Goal: Task Accomplishment & Management: Use online tool/utility

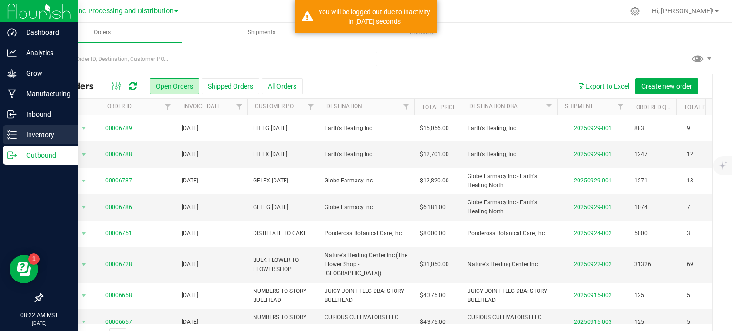
click at [10, 143] on div "Inventory" at bounding box center [40, 134] width 75 height 19
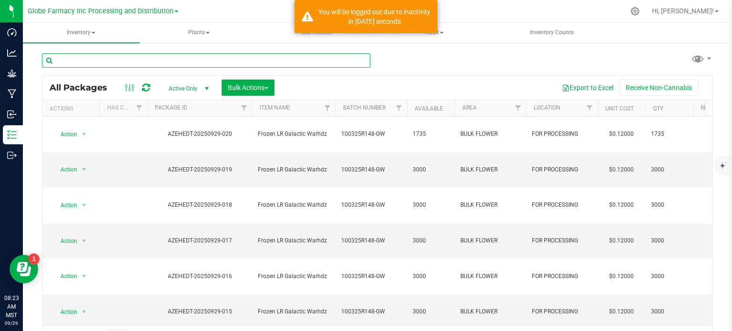
click at [158, 62] on input "text" at bounding box center [206, 60] width 328 height 14
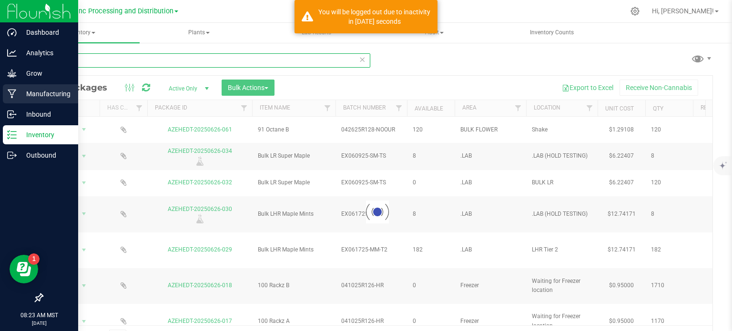
type input "0626-"
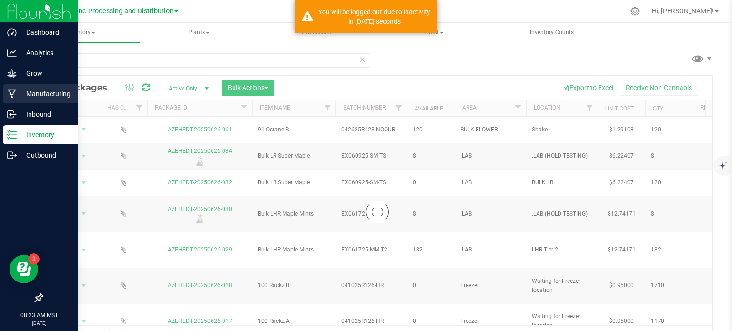
click at [17, 93] on p "Manufacturing" at bounding box center [45, 93] width 57 height 11
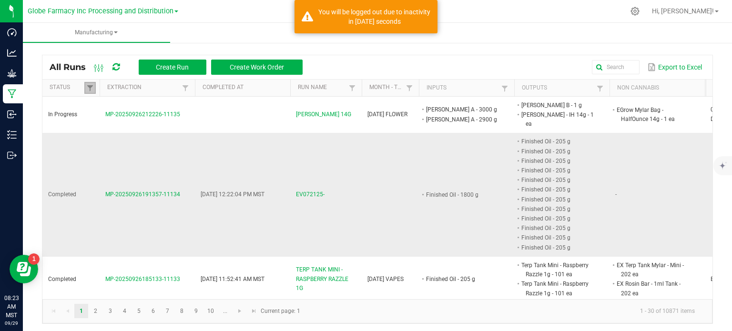
click at [89, 85] on span at bounding box center [90, 88] width 8 height 8
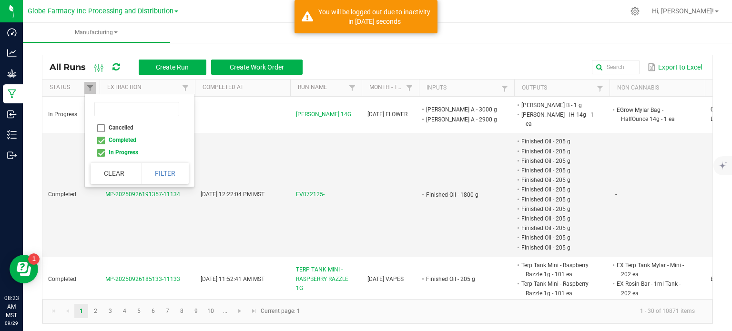
click at [98, 139] on li "Completed" at bounding box center [137, 140] width 92 height 12
checkbox input "false"
click at [159, 175] on button "Filter" at bounding box center [165, 173] width 48 height 21
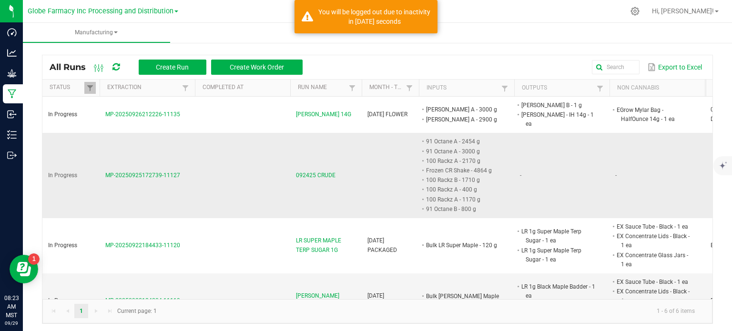
scroll to position [95, 0]
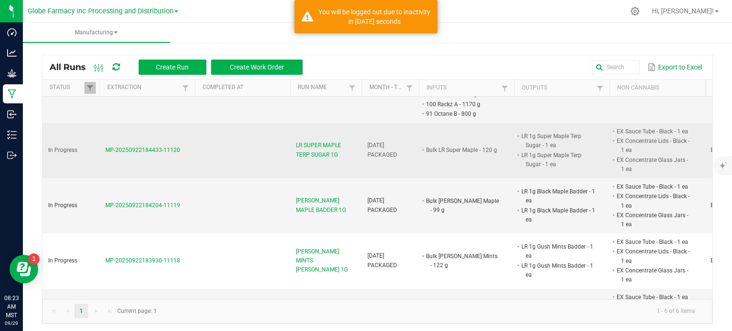
click at [322, 146] on span "LR SUPER MAPLE TERP SUGAR 1G" at bounding box center [326, 150] width 60 height 18
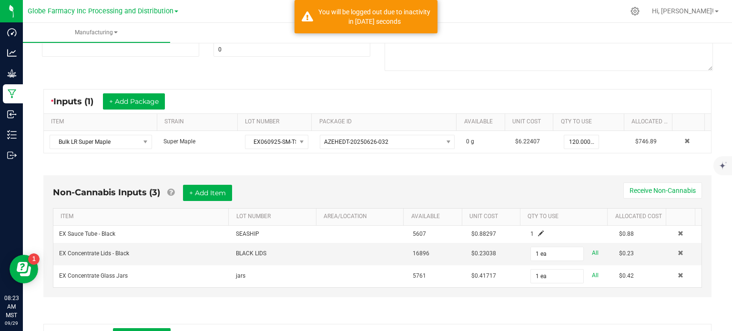
scroll to position [143, 0]
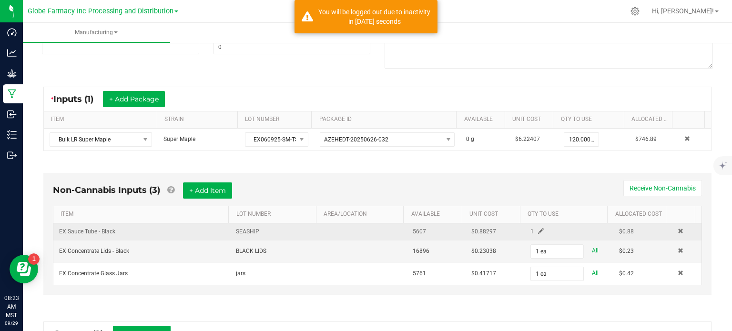
click at [538, 229] on span at bounding box center [541, 231] width 6 height 6
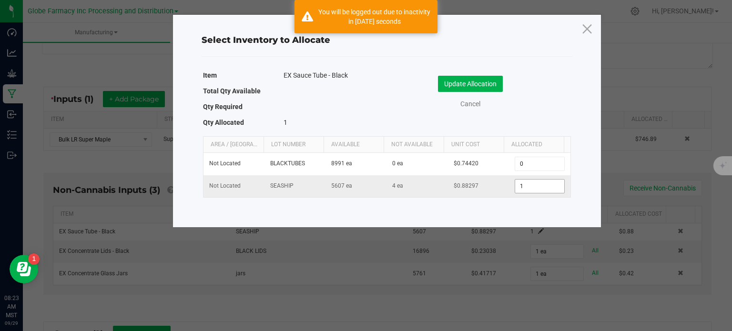
click at [526, 190] on input "1" at bounding box center [539, 186] width 49 height 13
type input "125"
click at [458, 86] on button "Update Allocation" at bounding box center [470, 84] width 65 height 16
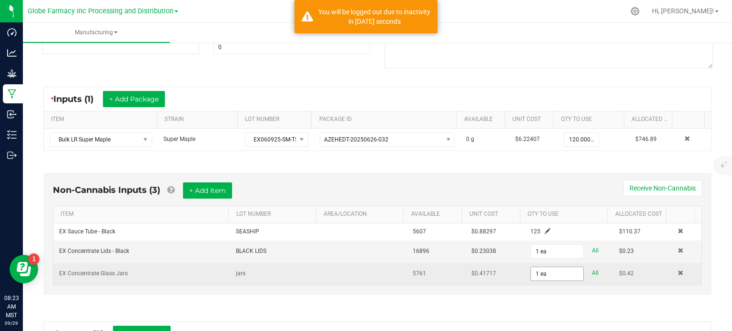
drag, startPoint x: 536, startPoint y: 254, endPoint x: 543, endPoint y: 268, distance: 15.6
click at [536, 254] on input "1 ea" at bounding box center [557, 251] width 52 height 13
type input "125 ea"
click at [543, 268] on input "1" at bounding box center [557, 273] width 52 height 13
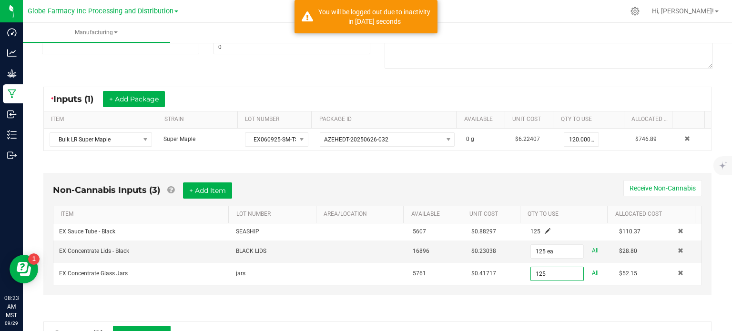
click at [482, 188] on div "Non-Cannabis Inputs (3) + Add Item Receive Non-Cannabis" at bounding box center [377, 194] width 649 height 23
type input "125 ea"
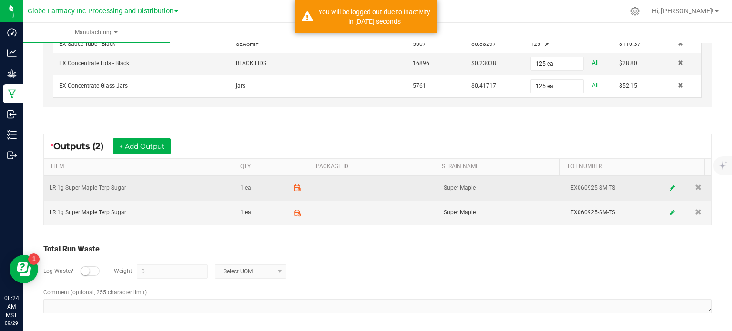
click at [293, 187] on icon at bounding box center [297, 188] width 9 height 9
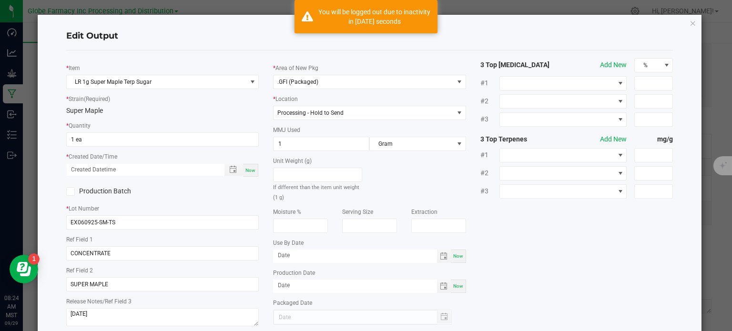
scroll to position [132, 0]
click at [106, 141] on input "1 ea" at bounding box center [163, 139] width 192 height 13
click at [248, 173] on span "Now" at bounding box center [251, 170] width 10 height 5
type input "41 ea"
type input "[DATE] 8:24 AM"
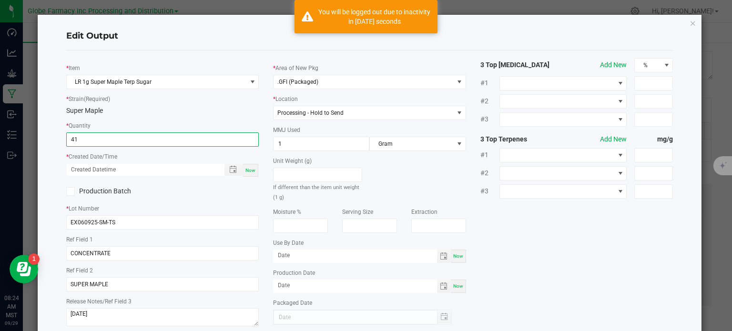
type input "[DATE]"
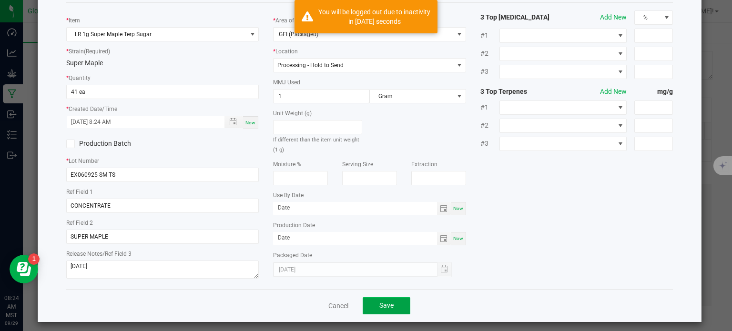
click at [388, 313] on button "Save" at bounding box center [387, 305] width 48 height 17
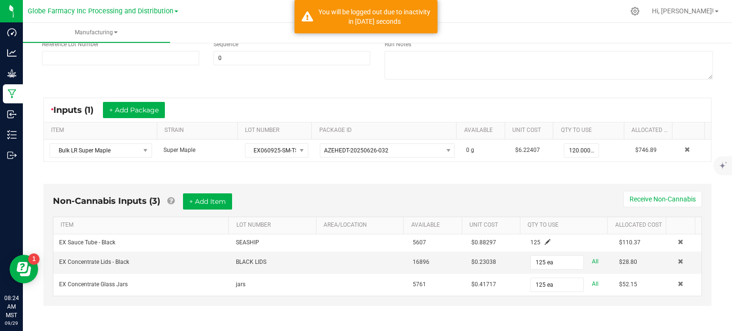
scroll to position [331, 0]
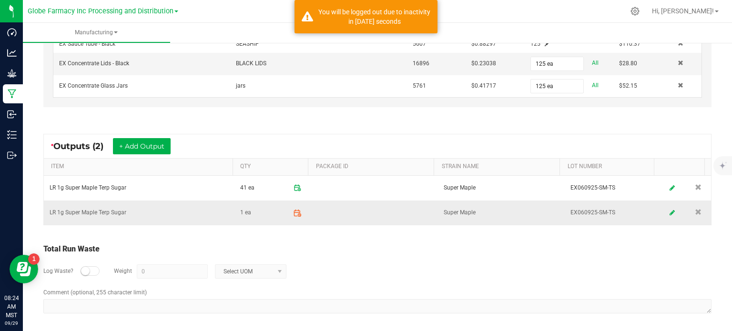
click at [293, 211] on icon at bounding box center [297, 213] width 9 height 9
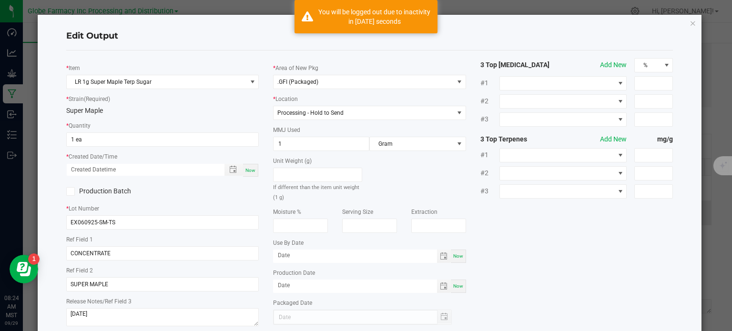
scroll to position [132, 0]
click at [99, 138] on input "1" at bounding box center [163, 139] width 192 height 13
click at [248, 169] on span "Now" at bounding box center [251, 170] width 10 height 5
type input "41 ea"
type input "[DATE] 8:24 AM"
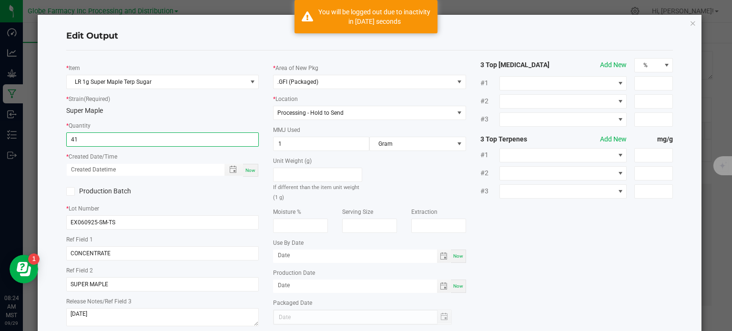
type input "[DATE]"
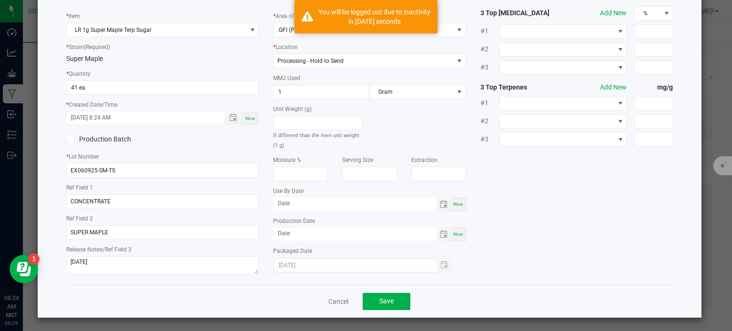
scroll to position [53, 0]
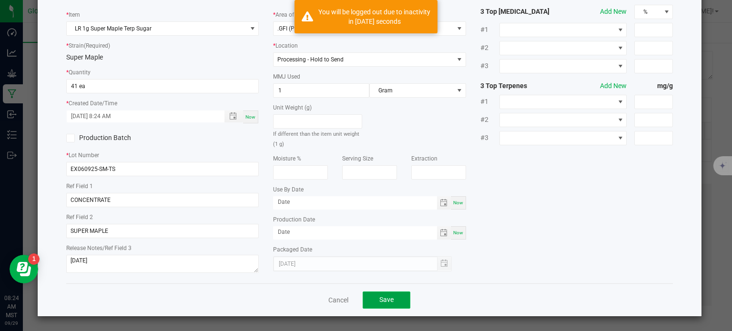
click at [370, 299] on button "Save" at bounding box center [387, 300] width 48 height 17
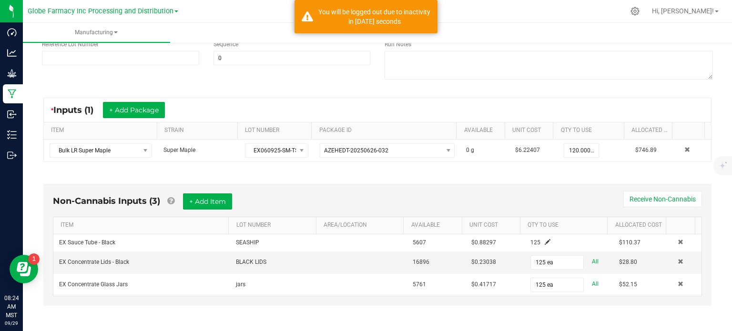
scroll to position [331, 0]
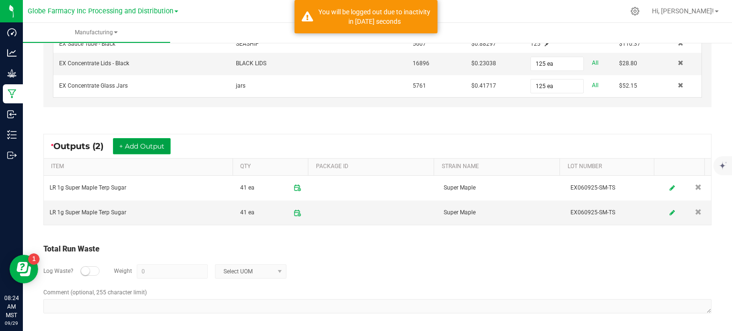
click at [145, 142] on button "+ Add Output" at bounding box center [142, 146] width 58 height 16
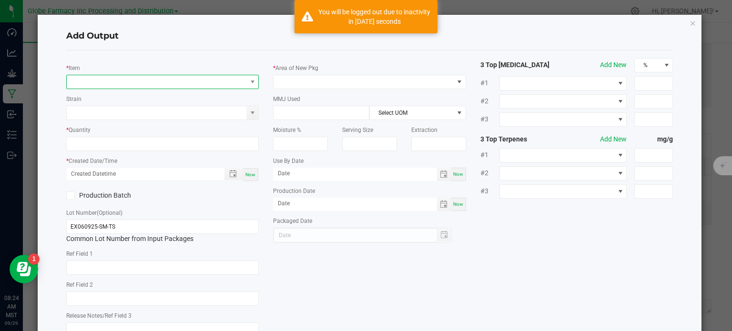
click at [109, 81] on span "NO DATA FOUND" at bounding box center [157, 81] width 180 height 13
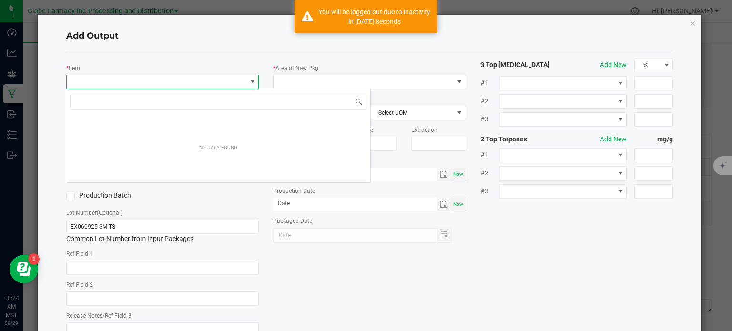
scroll to position [14, 191]
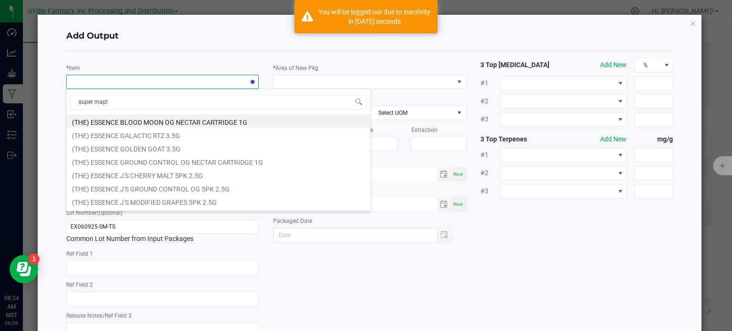
type input "super maple"
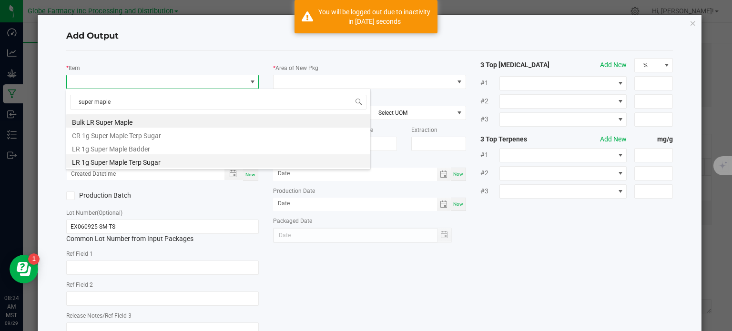
click at [168, 160] on li "LR 1g Super Maple Terp Sugar" at bounding box center [218, 160] width 304 height 13
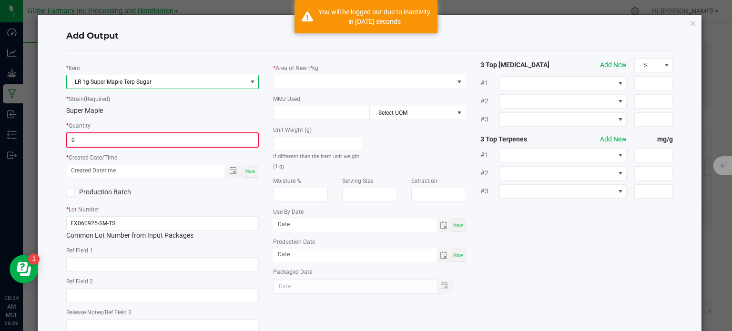
click at [111, 139] on input "0" at bounding box center [162, 139] width 191 height 13
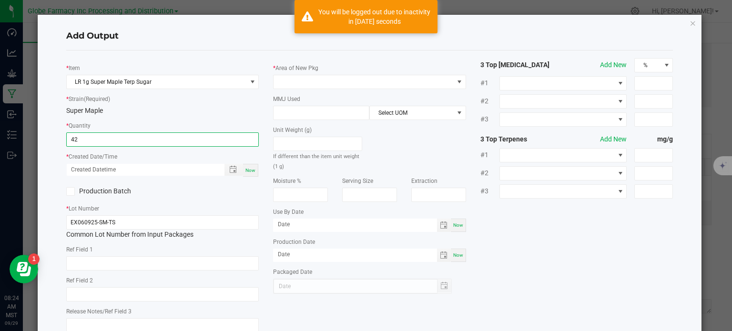
click at [252, 168] on span "Now" at bounding box center [251, 170] width 10 height 5
type input "42 ea"
type input "[DATE] 8:24 AM"
type input "[DATE]"
click at [184, 270] on input "text" at bounding box center [162, 263] width 193 height 14
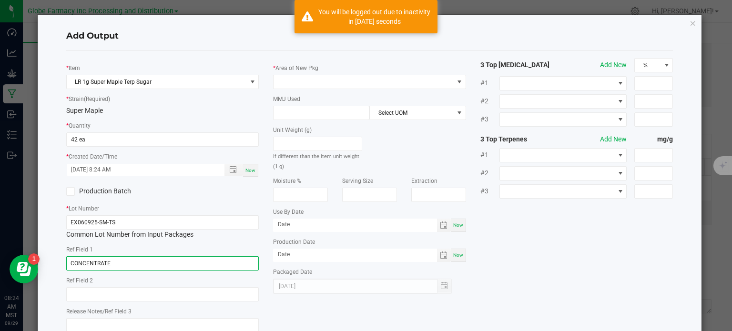
type input "CONCENTRATE"
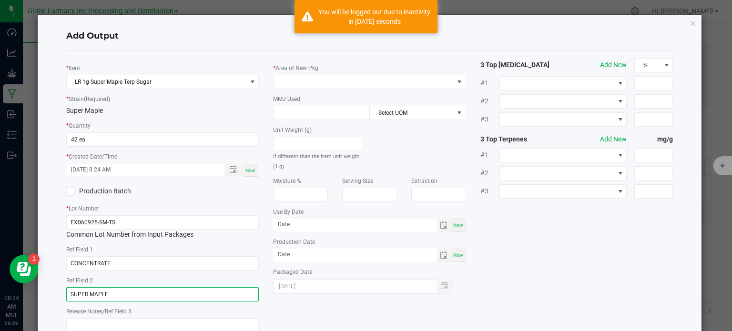
type input "SUPER MAPLE"
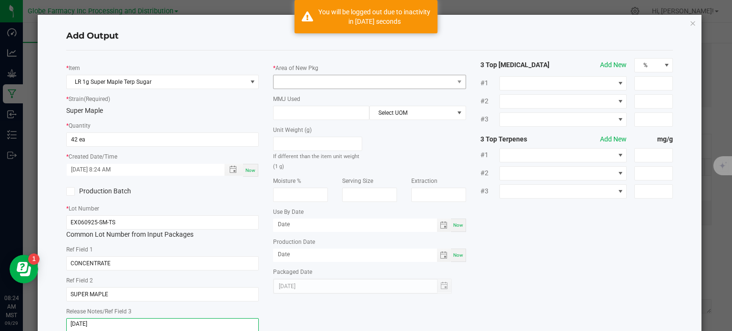
type textarea "[DATE]"
click at [325, 82] on span at bounding box center [364, 81] width 180 height 13
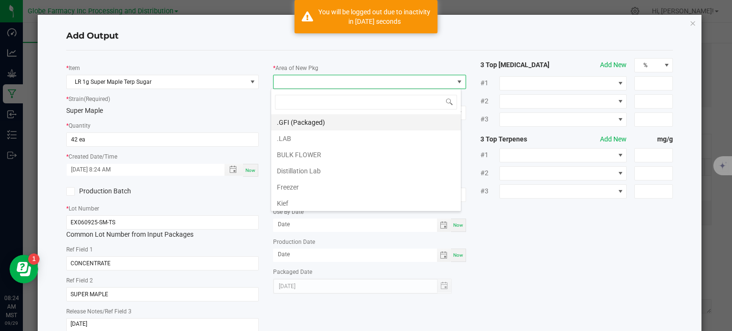
click at [331, 115] on li ".GFI (Packaged)" at bounding box center [366, 122] width 190 height 16
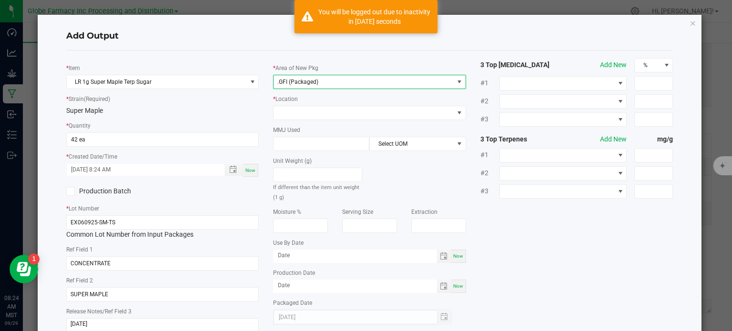
click at [322, 104] on div "* Location" at bounding box center [369, 107] width 193 height 26
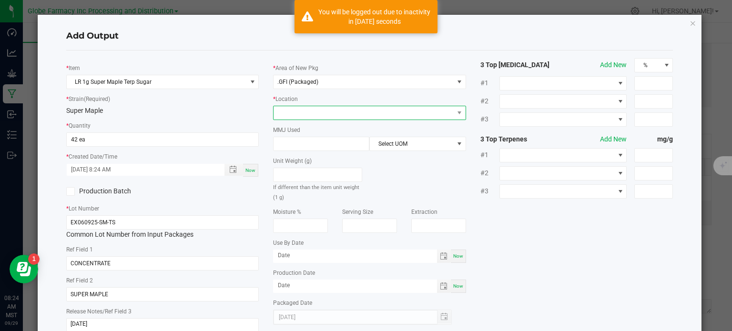
click at [324, 115] on span at bounding box center [364, 112] width 180 height 13
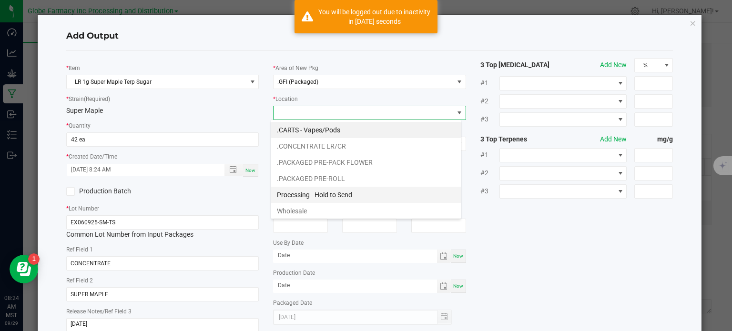
click at [339, 192] on li "Processing - Hold to Send" at bounding box center [366, 195] width 190 height 16
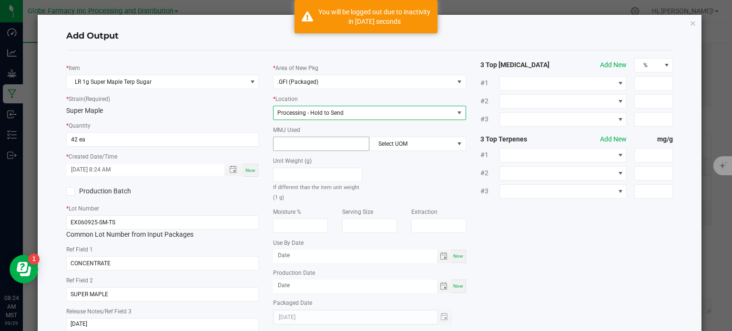
click at [305, 146] on input at bounding box center [321, 143] width 95 height 13
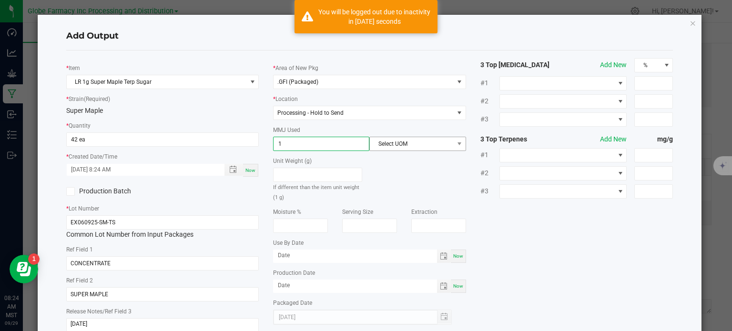
type input "1"
click at [398, 144] on span "Select UOM" at bounding box center [411, 143] width 83 height 13
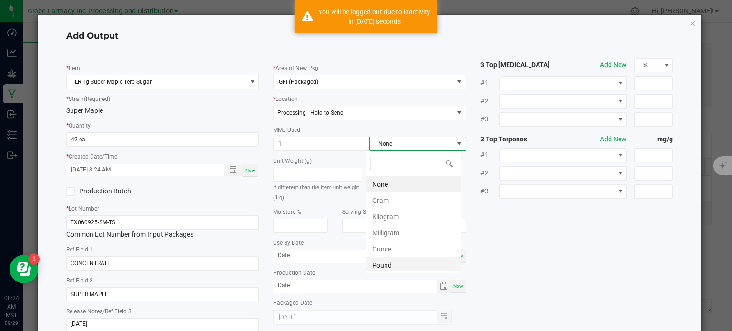
scroll to position [14, 95]
click at [404, 204] on li "Gram" at bounding box center [414, 201] width 94 height 16
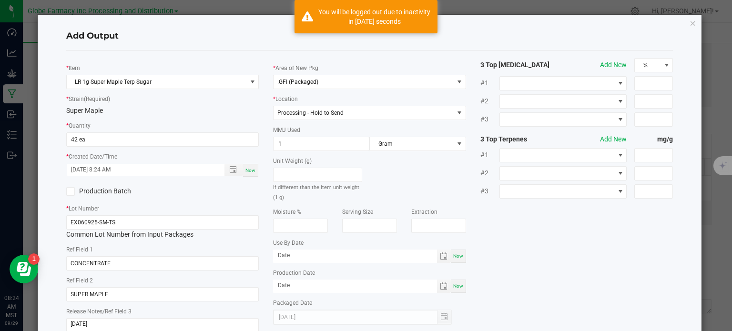
click at [530, 238] on div "* Item LR 1g Super Maple Terp Sugar * Strain (Required) Super Maple * Quantity …" at bounding box center [370, 198] width 622 height 281
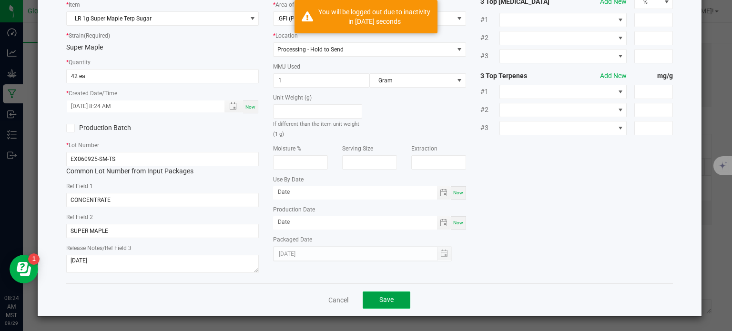
click at [398, 307] on button "Save" at bounding box center [387, 300] width 48 height 17
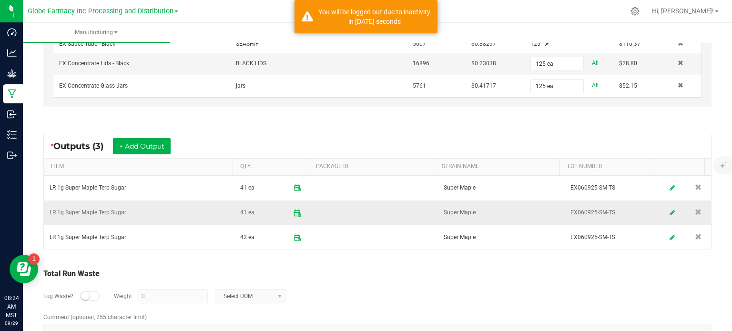
click at [298, 214] on icon at bounding box center [299, 215] width 3 height 3
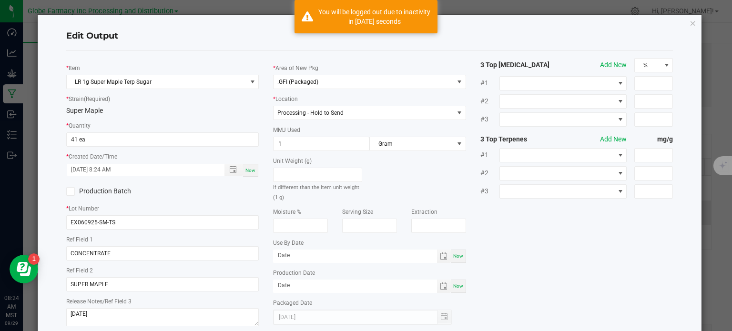
scroll to position [157, 0]
click at [99, 143] on input "41" at bounding box center [163, 139] width 192 height 13
click at [616, 248] on div "* Item LR 1g Super Maple Terp Sugar * Strain (Required) Super Maple * Quantity …" at bounding box center [370, 193] width 622 height 271
type input "42 ea"
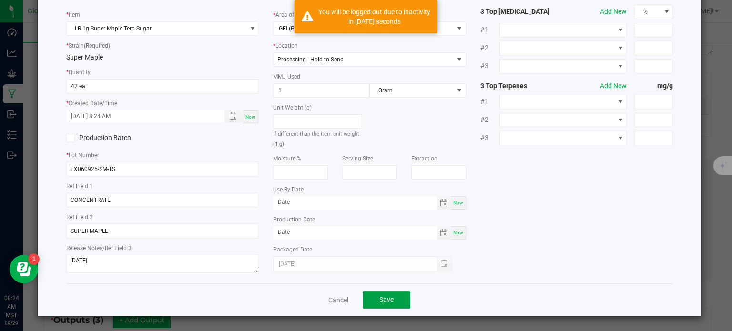
click at [400, 299] on button "Save" at bounding box center [387, 300] width 48 height 17
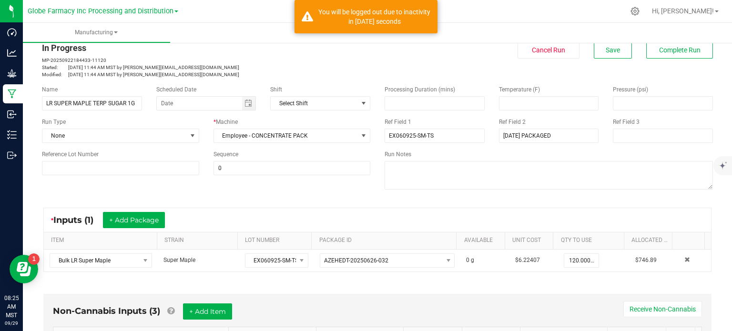
scroll to position [0, 0]
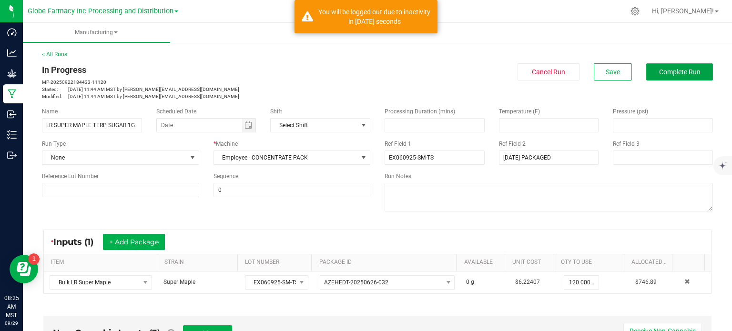
click at [694, 78] on button "Complete Run" at bounding box center [679, 71] width 67 height 17
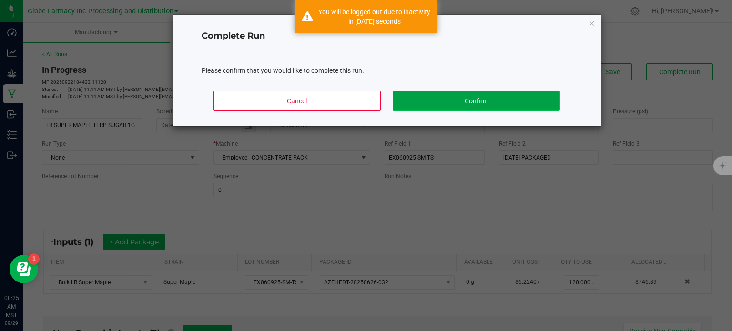
click at [509, 106] on button "Confirm" at bounding box center [476, 101] width 167 height 20
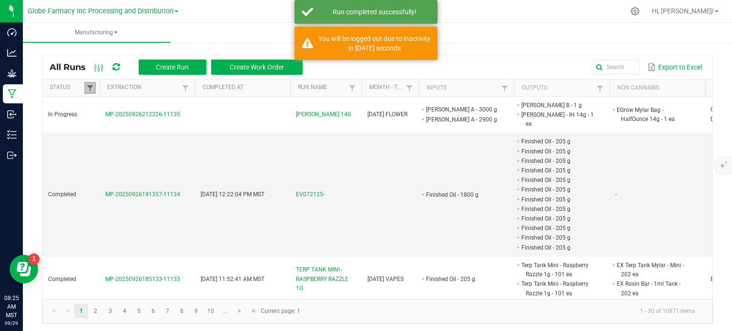
click at [92, 90] on span at bounding box center [90, 88] width 8 height 8
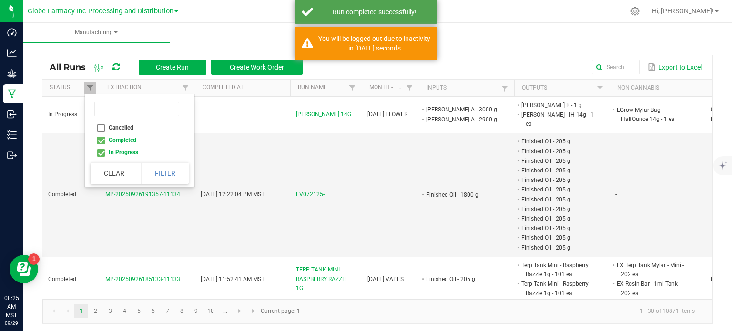
click at [98, 139] on li "Completed" at bounding box center [137, 140] width 92 height 12
checkbox input "false"
click at [172, 175] on button "Filter" at bounding box center [165, 173] width 48 height 21
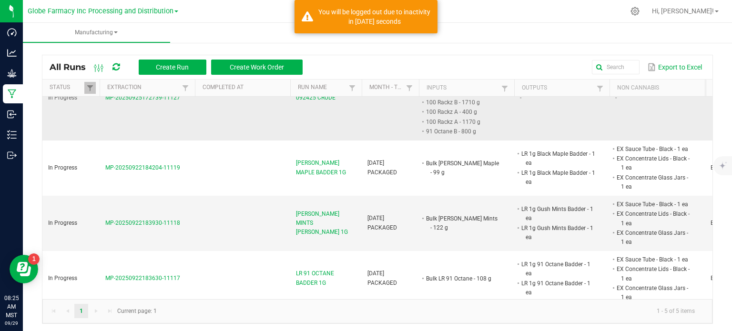
scroll to position [80, 0]
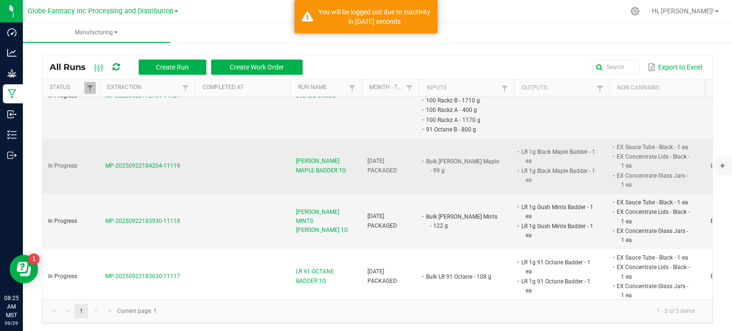
click at [321, 157] on span "[PERSON_NAME] MAPLE BADDER 1G" at bounding box center [326, 166] width 60 height 18
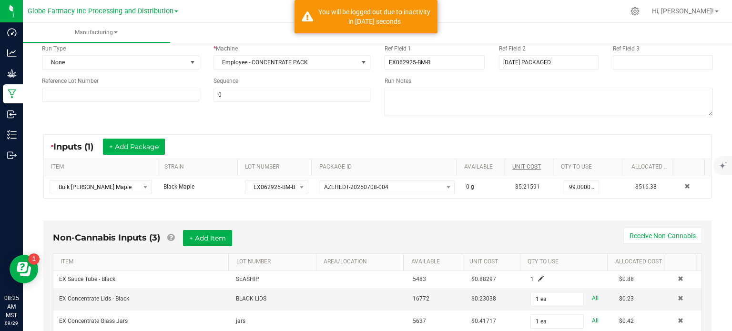
scroll to position [191, 0]
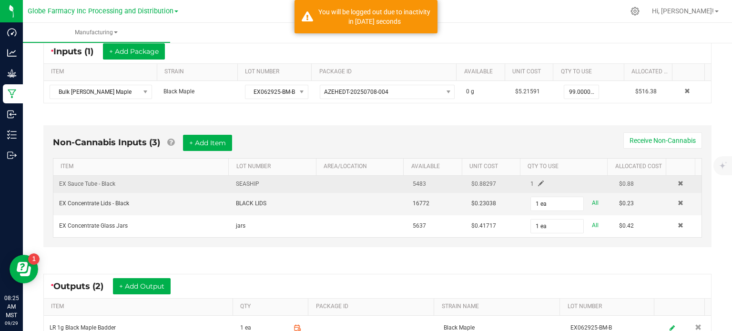
click at [538, 185] on span at bounding box center [541, 184] width 6 height 6
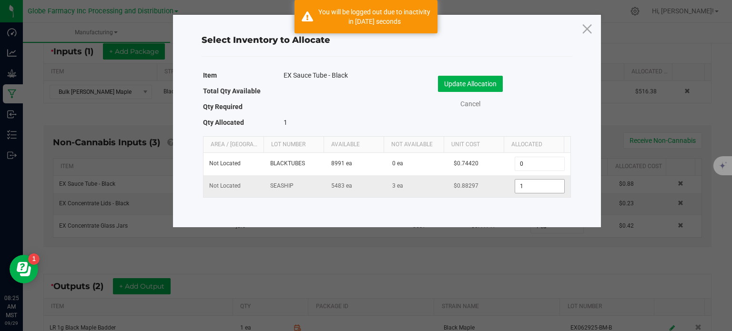
click at [522, 181] on input "1" at bounding box center [539, 186] width 49 height 13
type input "104"
click at [464, 82] on button "Update Allocation" at bounding box center [470, 84] width 65 height 16
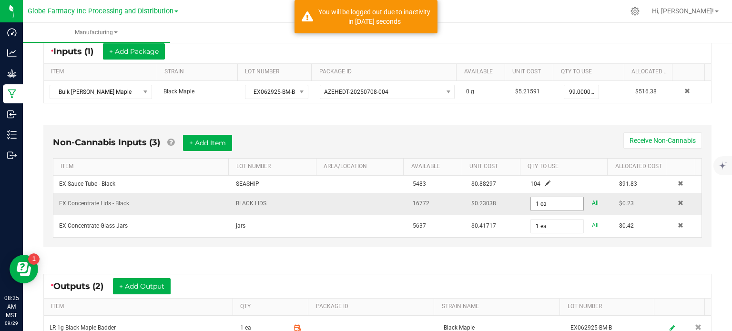
click at [547, 207] on input "1 ea" at bounding box center [557, 203] width 52 height 13
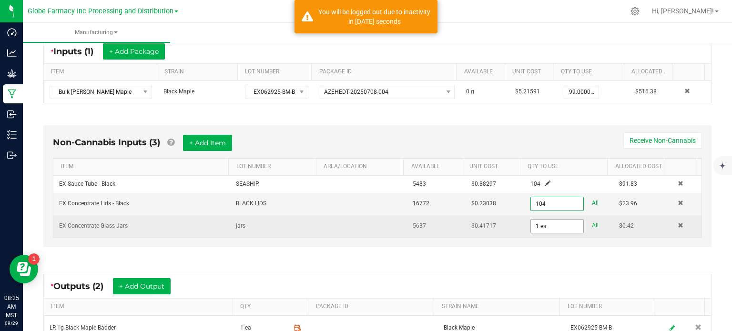
click at [549, 224] on input "1 ea" at bounding box center [557, 226] width 52 height 13
type input "104 ea"
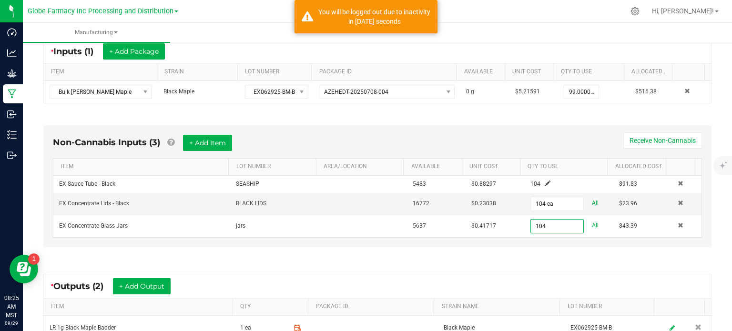
click at [546, 254] on div "Non-Cannabis Inputs (3) + Add Item Receive Non-Cannabis ITEM LOT NUMBER AREA/LO…" at bounding box center [378, 189] width 686 height 154
type input "104 ea"
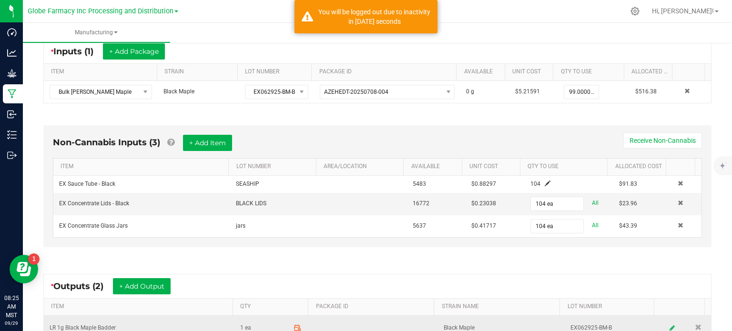
scroll to position [286, 0]
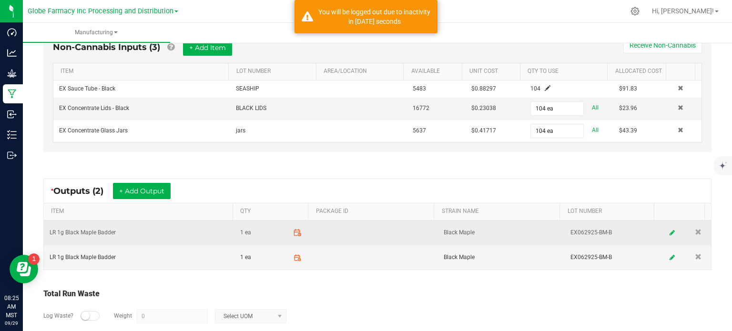
click at [296, 230] on icon at bounding box center [296, 230] width 0 height 1
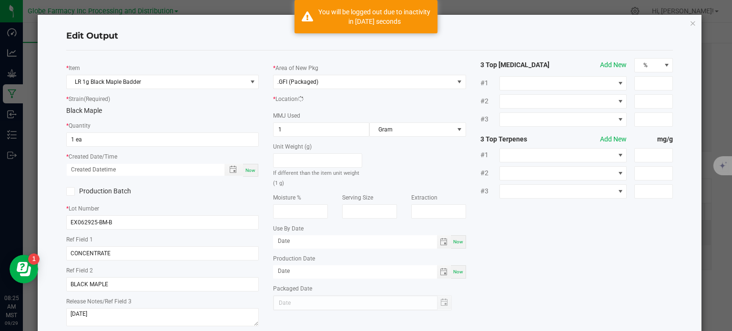
scroll to position [132, 0]
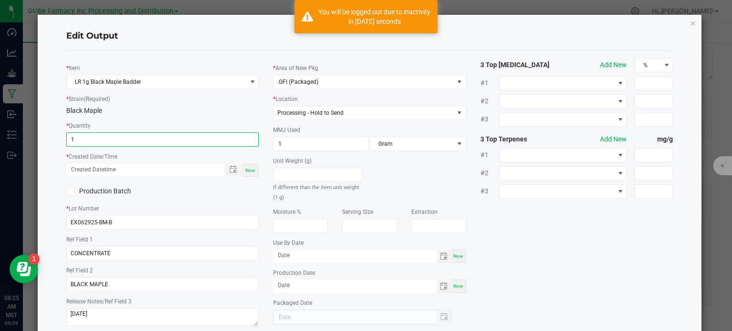
click at [139, 146] on input "1" at bounding box center [163, 139] width 192 height 13
click at [247, 172] on span "Now" at bounding box center [251, 170] width 10 height 5
type input "52 ea"
type input "[DATE] 8:25 AM"
type input "[DATE]"
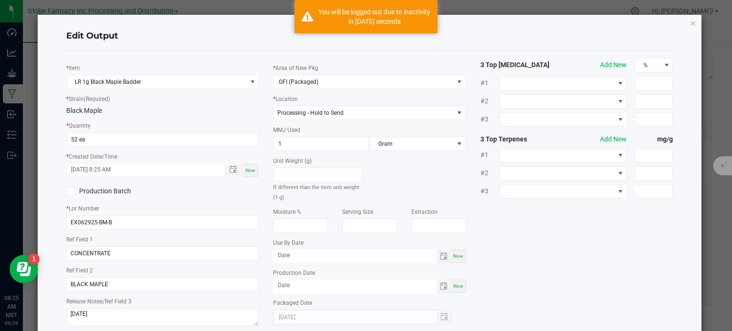
scroll to position [53, 0]
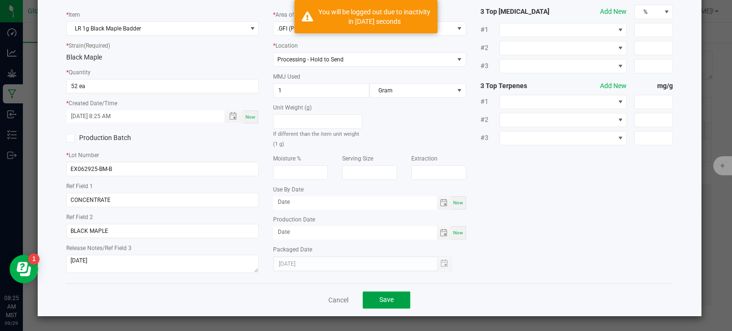
click at [379, 301] on span "Save" at bounding box center [386, 300] width 14 height 8
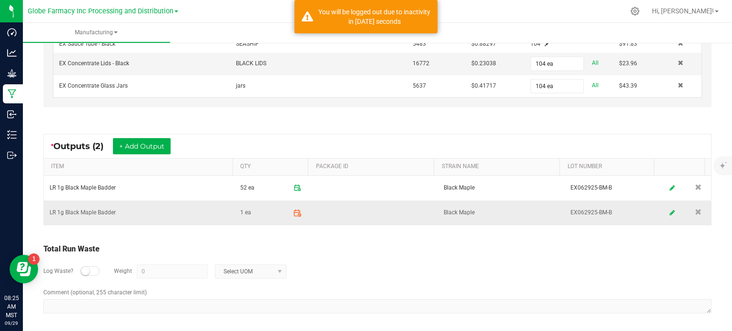
click at [294, 212] on icon at bounding box center [297, 213] width 9 height 9
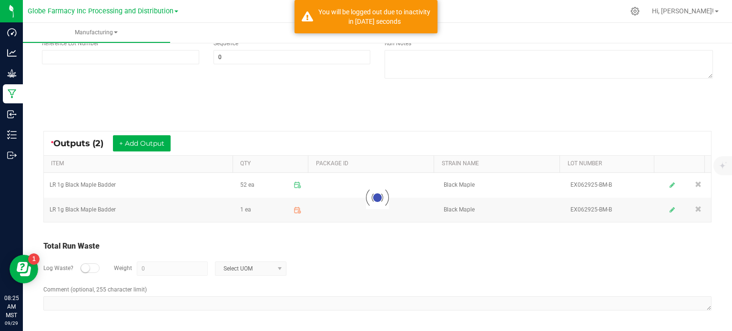
scroll to position [132, 0]
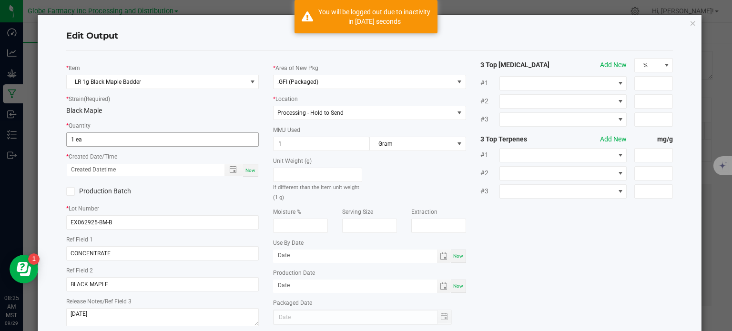
click at [92, 143] on input "1 ea" at bounding box center [163, 139] width 192 height 13
type input "52 ea"
click at [251, 172] on span "Now" at bounding box center [251, 170] width 10 height 5
type input "[DATE] 8:25 AM"
type input "[DATE]"
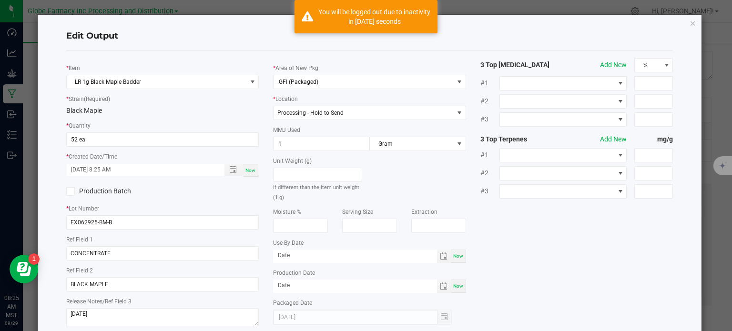
scroll to position [53, 0]
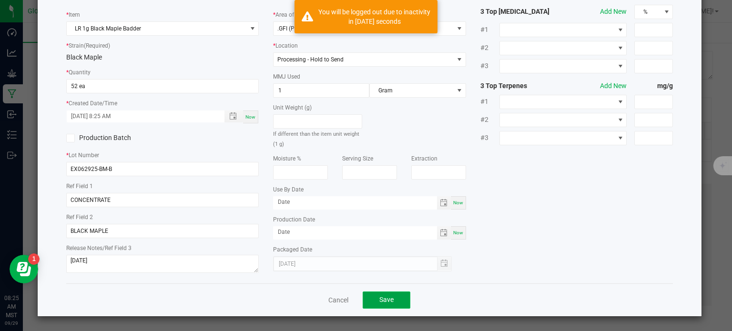
click at [387, 303] on span "Save" at bounding box center [386, 300] width 14 height 8
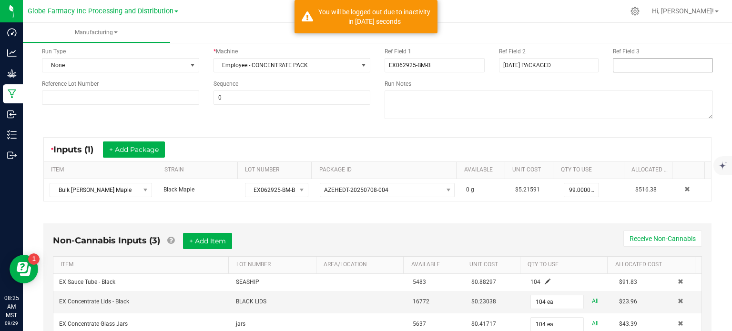
scroll to position [0, 0]
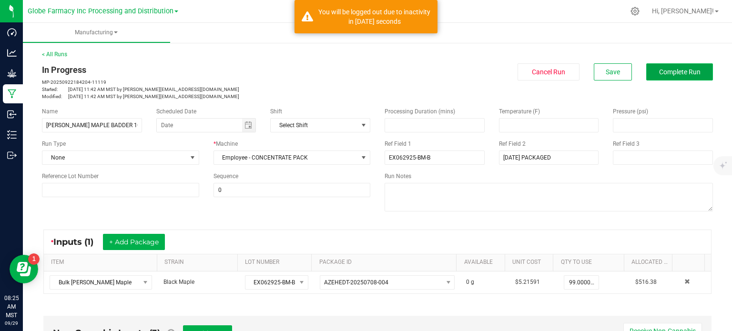
click at [651, 79] on button "Complete Run" at bounding box center [679, 71] width 67 height 17
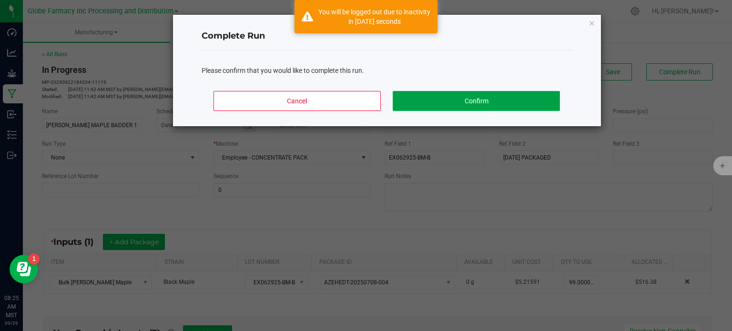
click at [538, 108] on button "Confirm" at bounding box center [476, 101] width 167 height 20
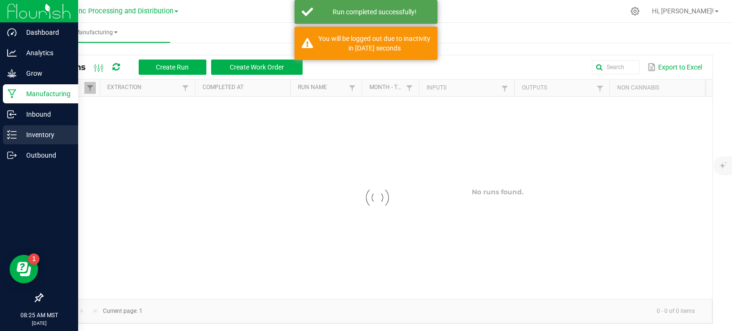
click at [18, 133] on p "Inventory" at bounding box center [45, 134] width 57 height 11
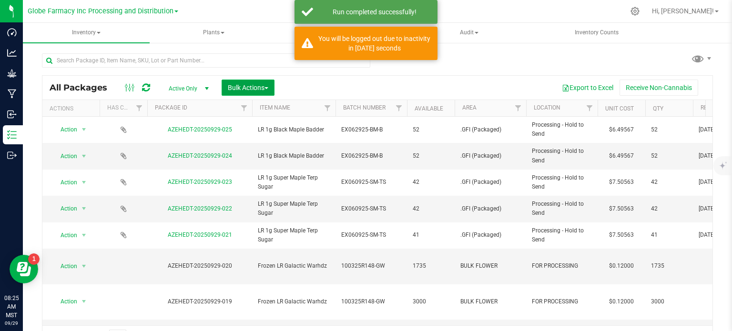
click at [249, 84] on span "Bulk Actions" at bounding box center [248, 88] width 41 height 8
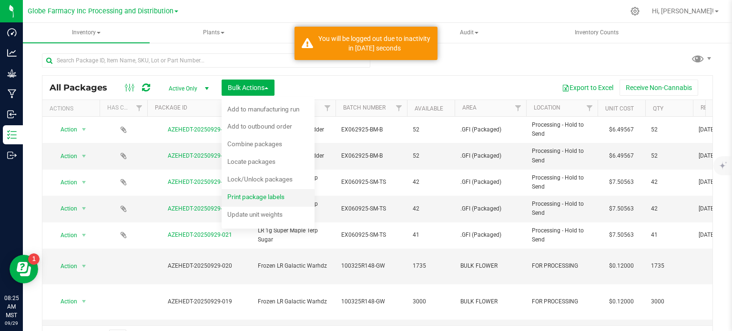
click at [239, 196] on span "Print package labels" at bounding box center [255, 197] width 57 height 8
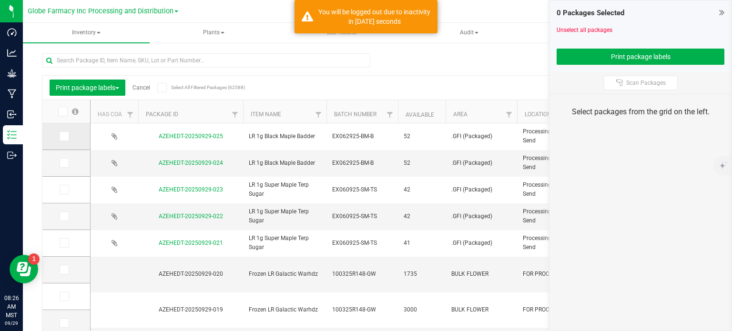
click at [66, 136] on icon at bounding box center [64, 136] width 6 height 0
click at [0, 0] on input "checkbox" at bounding box center [0, 0] width 0 height 0
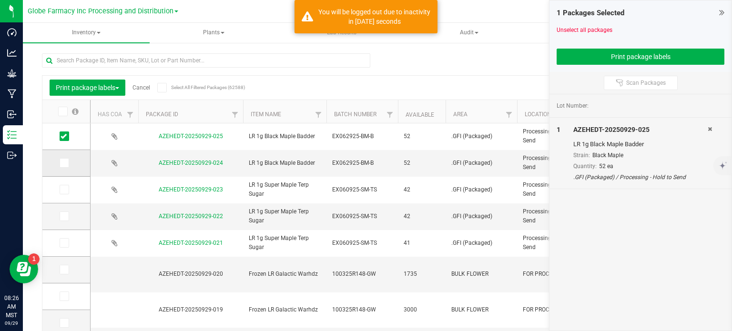
click at [63, 163] on icon at bounding box center [64, 163] width 6 height 0
click at [0, 0] on input "checkbox" at bounding box center [0, 0] width 0 height 0
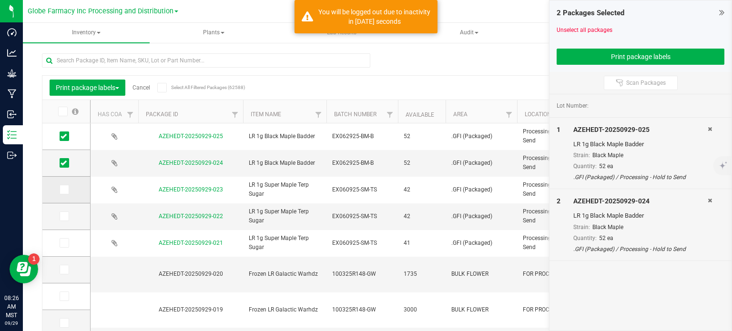
click at [60, 188] on span at bounding box center [65, 190] width 10 height 10
click at [0, 0] on input "checkbox" at bounding box center [0, 0] width 0 height 0
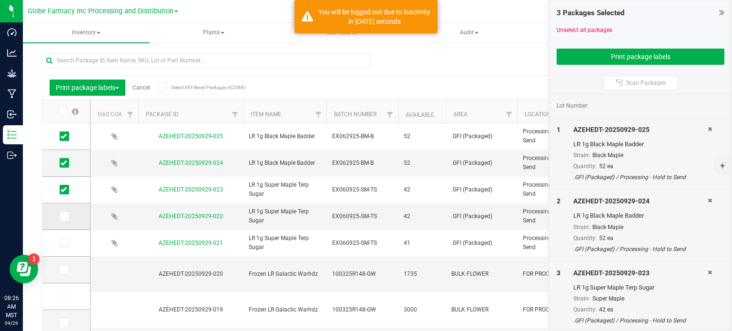
click at [65, 216] on icon at bounding box center [64, 216] width 6 height 0
click at [0, 0] on input "checkbox" at bounding box center [0, 0] width 0 height 0
click at [65, 243] on icon at bounding box center [64, 243] width 6 height 0
click at [0, 0] on input "checkbox" at bounding box center [0, 0] width 0 height 0
click at [605, 51] on button "Print package labels" at bounding box center [641, 57] width 168 height 16
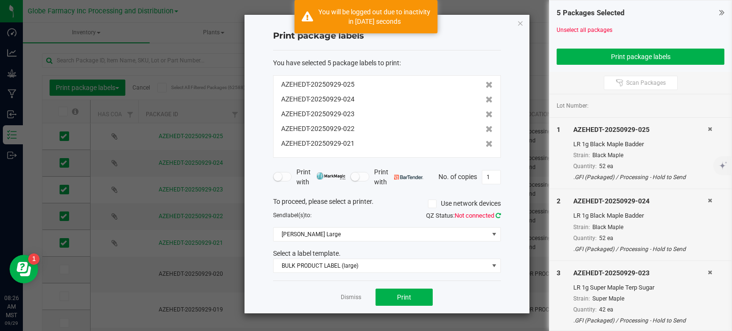
click at [499, 216] on icon at bounding box center [498, 216] width 5 height 6
click at [381, 291] on button "Print" at bounding box center [404, 297] width 57 height 17
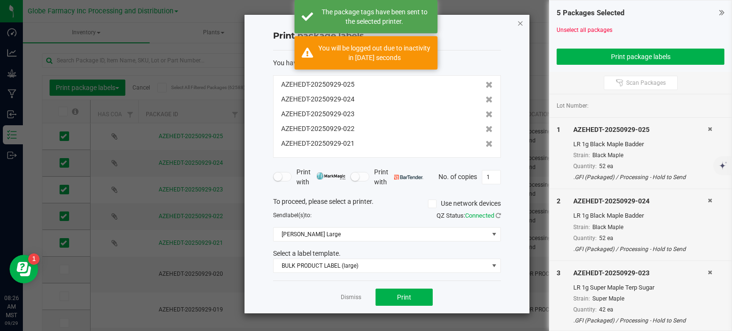
click at [520, 20] on icon "button" at bounding box center [520, 22] width 7 height 11
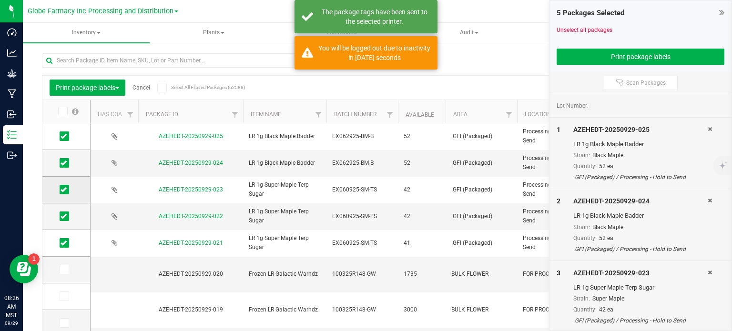
click at [64, 190] on icon at bounding box center [64, 190] width 6 height 0
click at [0, 0] on input "checkbox" at bounding box center [0, 0] width 0 height 0
click at [62, 216] on icon at bounding box center [64, 216] width 6 height 0
click at [0, 0] on input "checkbox" at bounding box center [0, 0] width 0 height 0
click at [61, 243] on icon at bounding box center [64, 243] width 6 height 0
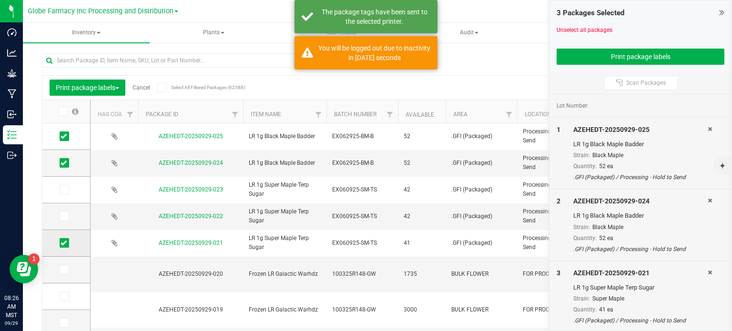
click at [0, 0] on input "checkbox" at bounding box center [0, 0] width 0 height 0
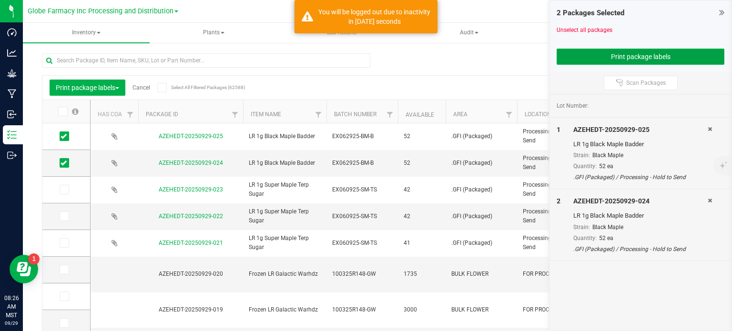
click at [611, 52] on button "Print package labels" at bounding box center [641, 57] width 168 height 16
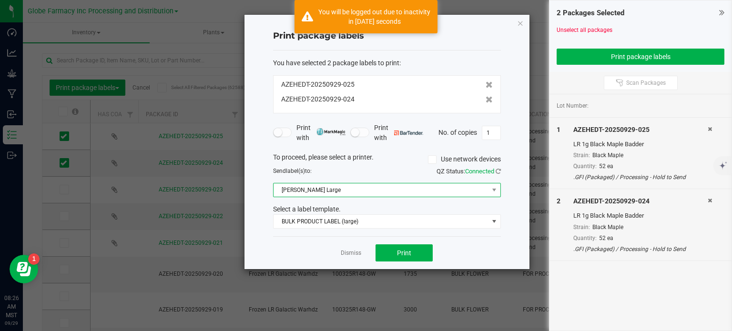
click at [334, 194] on span "[PERSON_NAME] Large" at bounding box center [381, 190] width 215 height 13
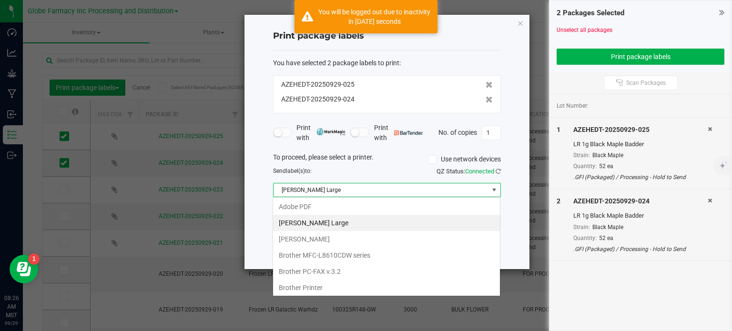
scroll to position [14, 228]
click at [339, 238] on Small "[PERSON_NAME]" at bounding box center [386, 239] width 227 height 16
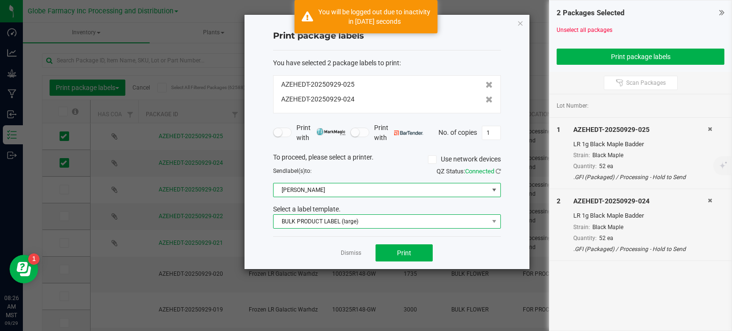
click at [345, 228] on span "BULK PRODUCT LABEL (large)" at bounding box center [387, 222] width 228 height 14
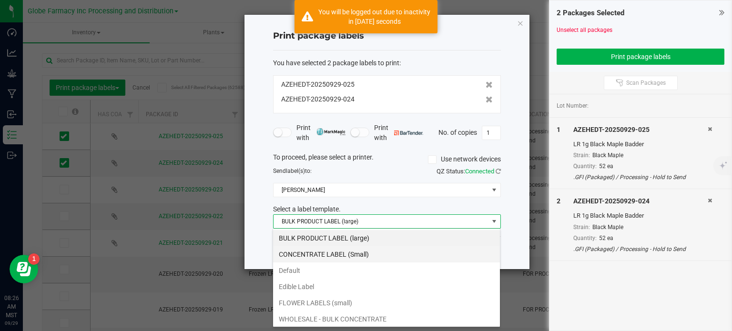
click at [336, 258] on li "CONCENTRATE LABEL (Small)" at bounding box center [386, 254] width 227 height 16
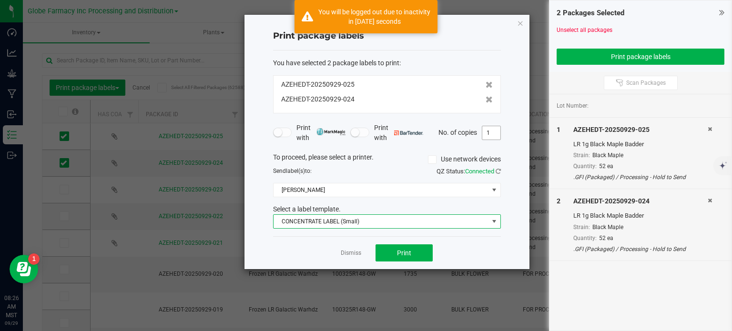
click at [496, 135] on input "1" at bounding box center [491, 132] width 18 height 13
type input "52"
click at [406, 252] on span "Print" at bounding box center [404, 253] width 14 height 8
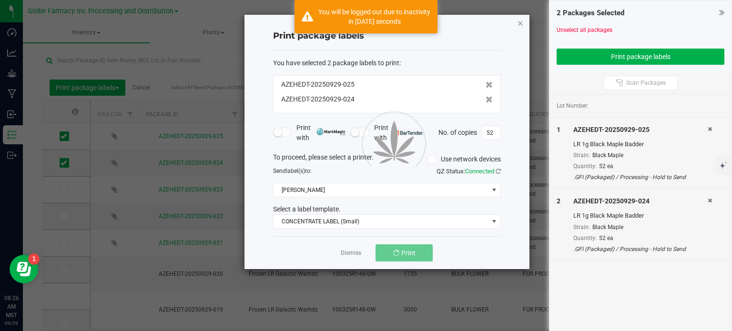
click at [523, 22] on icon "button" at bounding box center [520, 22] width 7 height 11
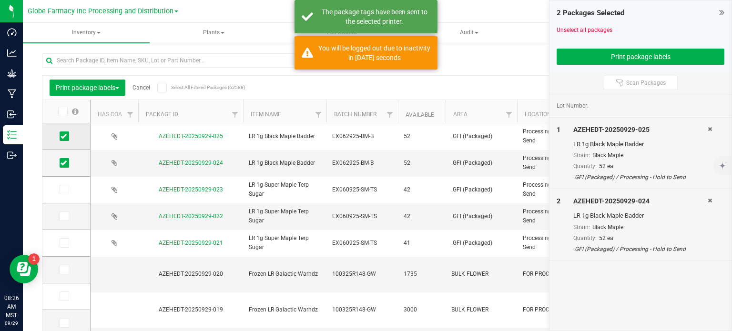
drag, startPoint x: 69, startPoint y: 163, endPoint x: 62, endPoint y: 135, distance: 29.0
click at [69, 163] on label at bounding box center [67, 163] width 14 height 10
click at [0, 0] on input "checkbox" at bounding box center [0, 0] width 0 height 0
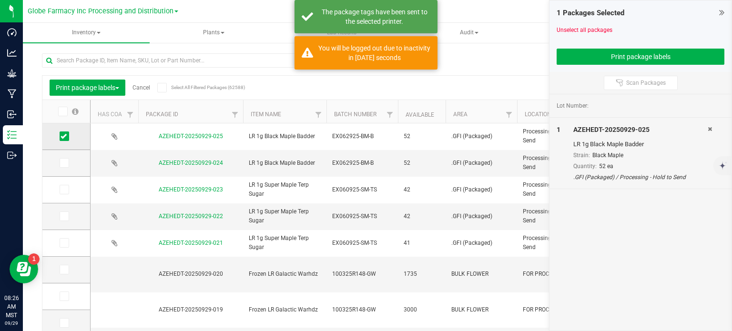
click at [63, 136] on icon at bounding box center [64, 136] width 6 height 0
click at [0, 0] on input "checkbox" at bounding box center [0, 0] width 0 height 0
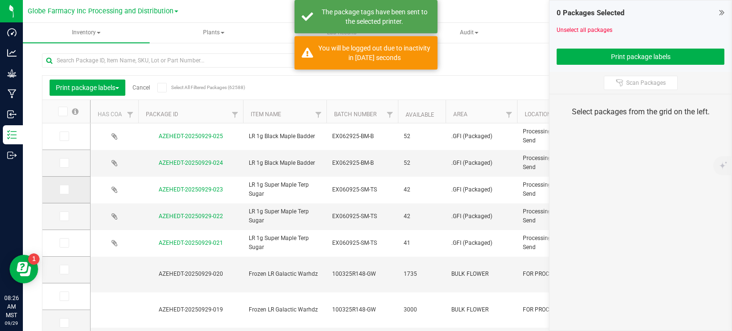
click at [68, 191] on span at bounding box center [65, 190] width 10 height 10
click at [0, 0] on input "checkbox" at bounding box center [0, 0] width 0 height 0
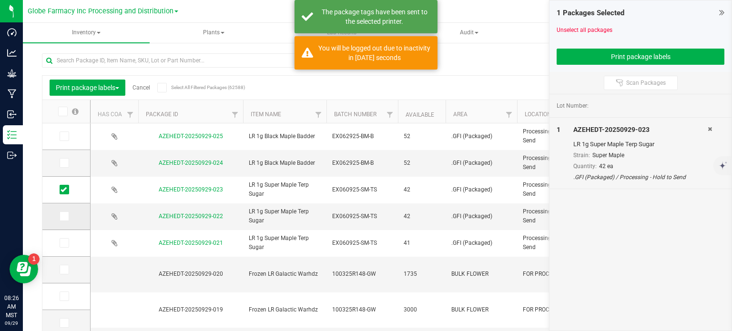
click at [67, 215] on span at bounding box center [65, 217] width 10 height 10
click at [0, 0] on input "checkbox" at bounding box center [0, 0] width 0 height 0
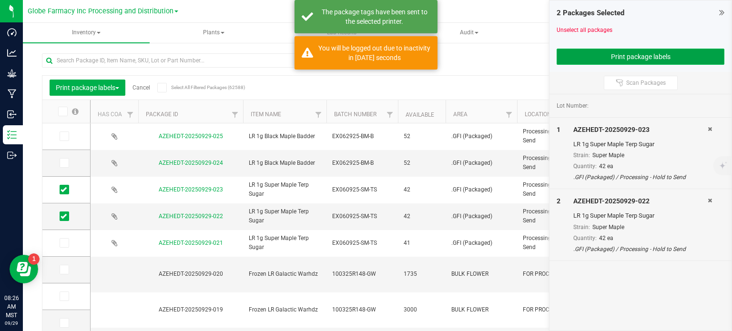
click at [622, 56] on button "Print package labels" at bounding box center [641, 57] width 168 height 16
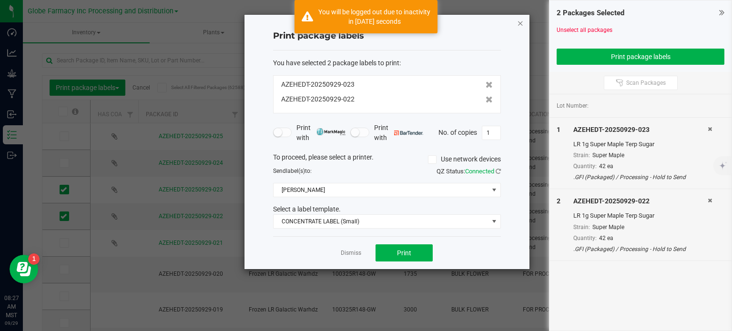
click at [523, 23] on icon "button" at bounding box center [520, 22] width 7 height 11
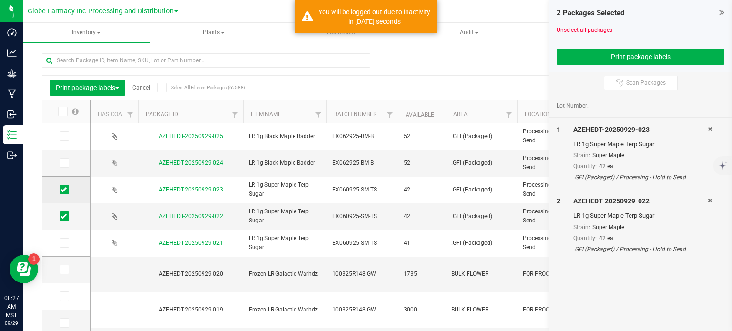
drag, startPoint x: 64, startPoint y: 215, endPoint x: 57, endPoint y: 192, distance: 23.8
click at [64, 216] on icon at bounding box center [64, 216] width 6 height 0
click at [0, 0] on input "checkbox" at bounding box center [0, 0] width 0 height 0
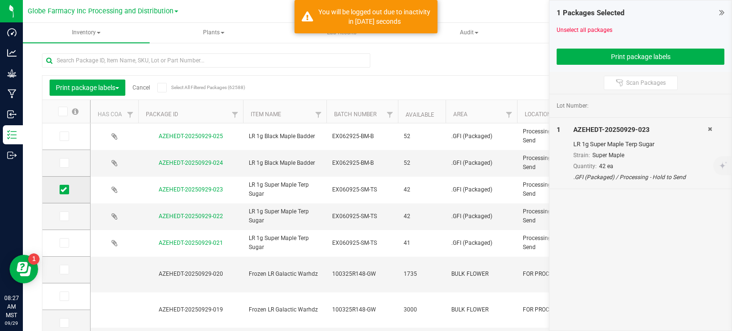
click at [60, 191] on span at bounding box center [65, 190] width 10 height 10
click at [0, 0] on input "checkbox" at bounding box center [0, 0] width 0 height 0
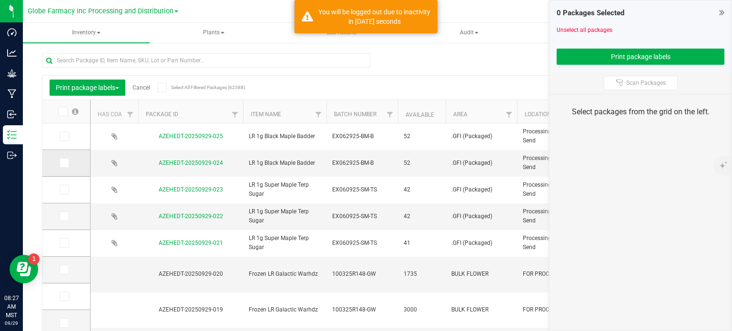
click at [66, 163] on icon at bounding box center [64, 163] width 6 height 0
click at [0, 0] on input "checkbox" at bounding box center [0, 0] width 0 height 0
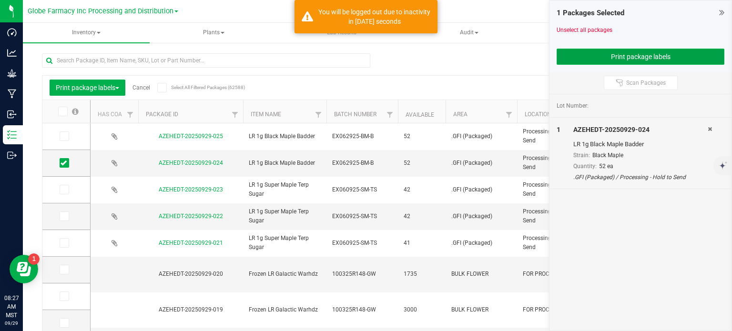
click at [580, 53] on button "Print package labels" at bounding box center [641, 57] width 168 height 16
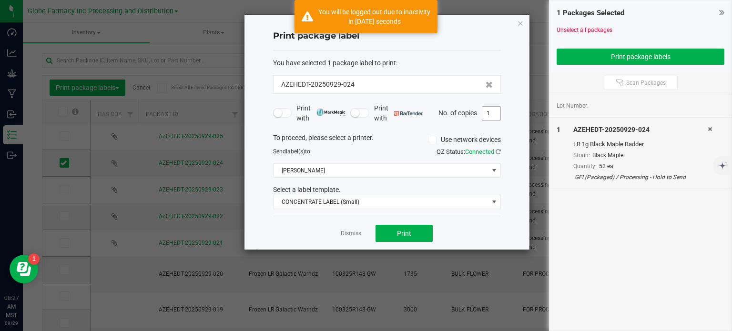
click at [494, 114] on input "1" at bounding box center [491, 113] width 18 height 13
type input "52"
click at [412, 238] on button "Print" at bounding box center [404, 233] width 57 height 17
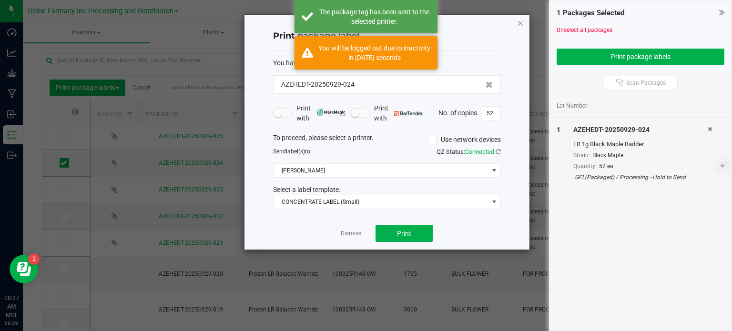
click at [520, 25] on icon "button" at bounding box center [520, 22] width 7 height 11
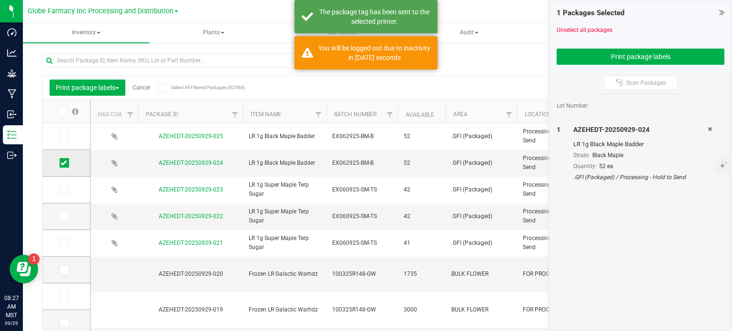
click at [64, 163] on icon at bounding box center [64, 163] width 6 height 0
click at [0, 0] on input "checkbox" at bounding box center [0, 0] width 0 height 0
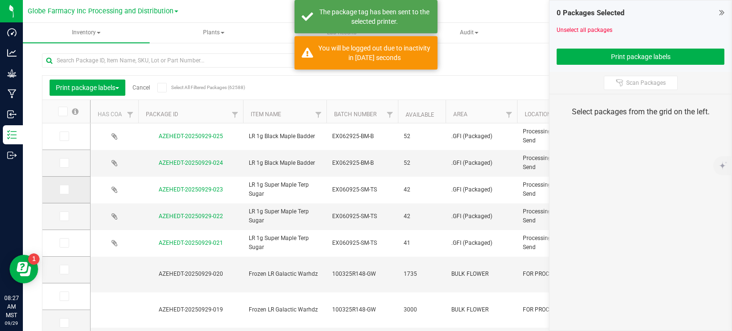
click at [66, 190] on icon at bounding box center [64, 190] width 6 height 0
click at [0, 0] on input "checkbox" at bounding box center [0, 0] width 0 height 0
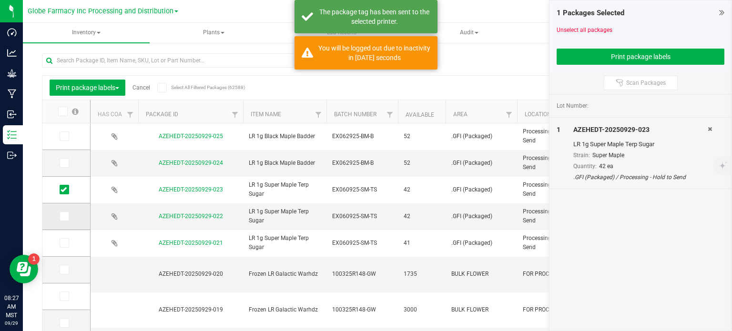
click at [65, 220] on span at bounding box center [65, 217] width 10 height 10
click at [0, 0] on input "checkbox" at bounding box center [0, 0] width 0 height 0
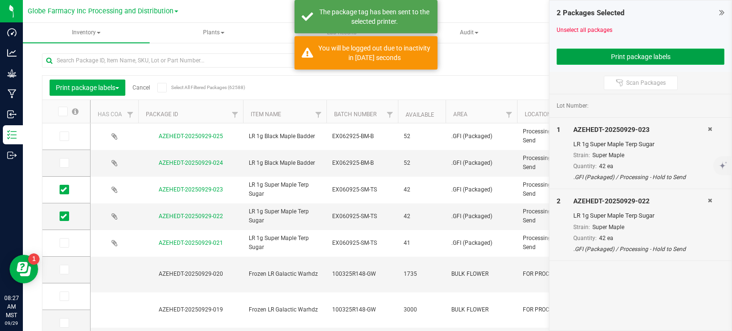
click at [685, 53] on button "Print package labels" at bounding box center [641, 57] width 168 height 16
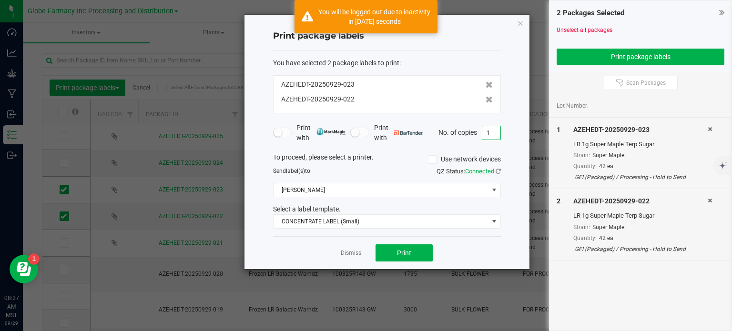
click at [492, 131] on input "1" at bounding box center [491, 132] width 18 height 13
type input "42"
click at [406, 257] on button "Print" at bounding box center [404, 253] width 57 height 17
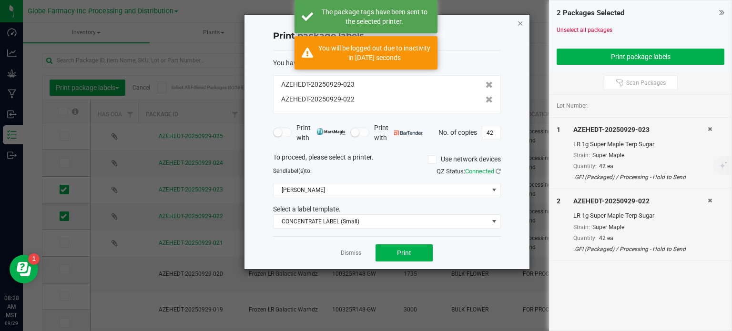
click at [521, 20] on icon "button" at bounding box center [520, 22] width 7 height 11
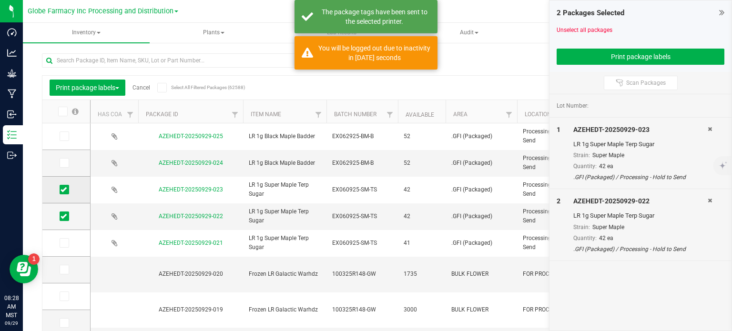
drag, startPoint x: 63, startPoint y: 216, endPoint x: 68, endPoint y: 196, distance: 21.0
click at [63, 216] on icon at bounding box center [64, 216] width 6 height 0
click at [0, 0] on input "checkbox" at bounding box center [0, 0] width 0 height 0
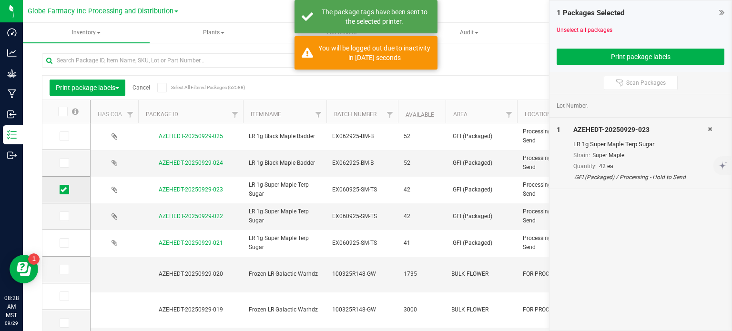
click at [64, 190] on icon at bounding box center [64, 190] width 6 height 0
click at [0, 0] on input "checkbox" at bounding box center [0, 0] width 0 height 0
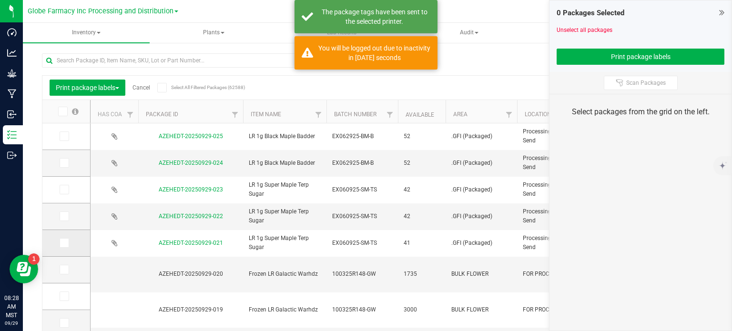
click at [62, 243] on icon at bounding box center [64, 243] width 6 height 0
click at [0, 0] on input "checkbox" at bounding box center [0, 0] width 0 height 0
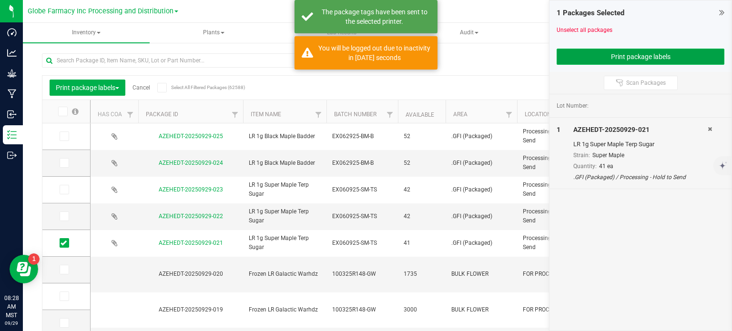
click at [611, 57] on button "Print package labels" at bounding box center [641, 57] width 168 height 16
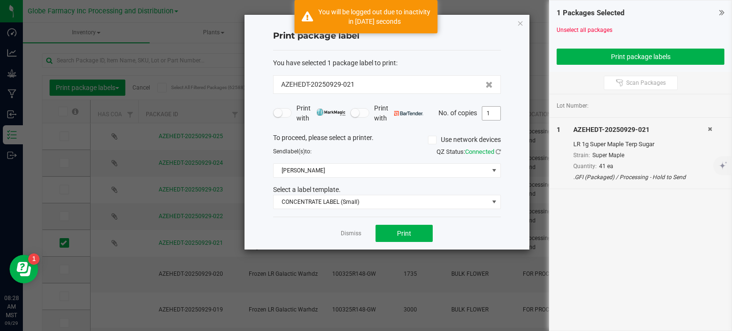
click at [485, 113] on input "1" at bounding box center [491, 113] width 18 height 13
type input "41"
click at [425, 239] on button "Print" at bounding box center [404, 233] width 57 height 17
drag, startPoint x: 515, startPoint y: 22, endPoint x: 520, endPoint y: 22, distance: 5.2
click at [515, 22] on div "Print package label You have selected 1 package label to print : AZEHEDT-202509…" at bounding box center [387, 132] width 285 height 235
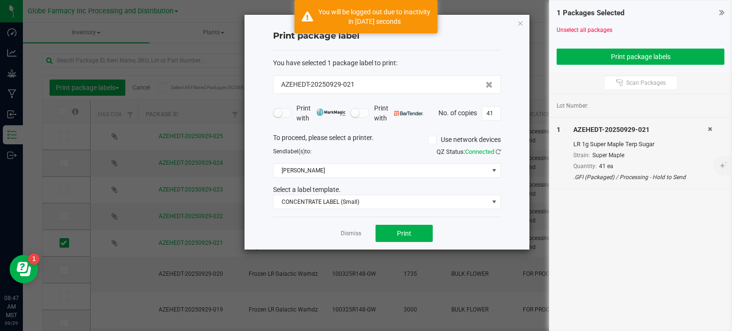
click at [521, 22] on icon "button" at bounding box center [520, 22] width 7 height 11
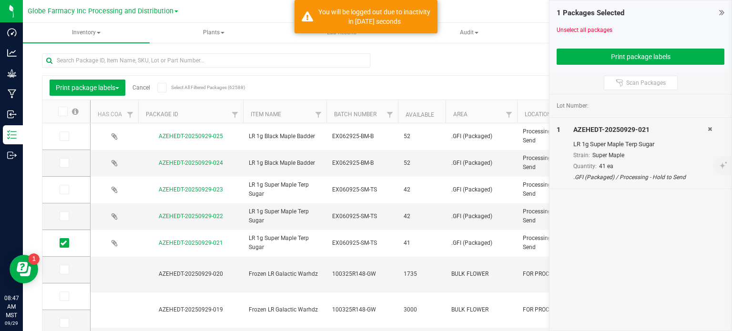
click at [143, 85] on link "Cancel" at bounding box center [142, 87] width 18 height 7
